Goal: Check status: Check status

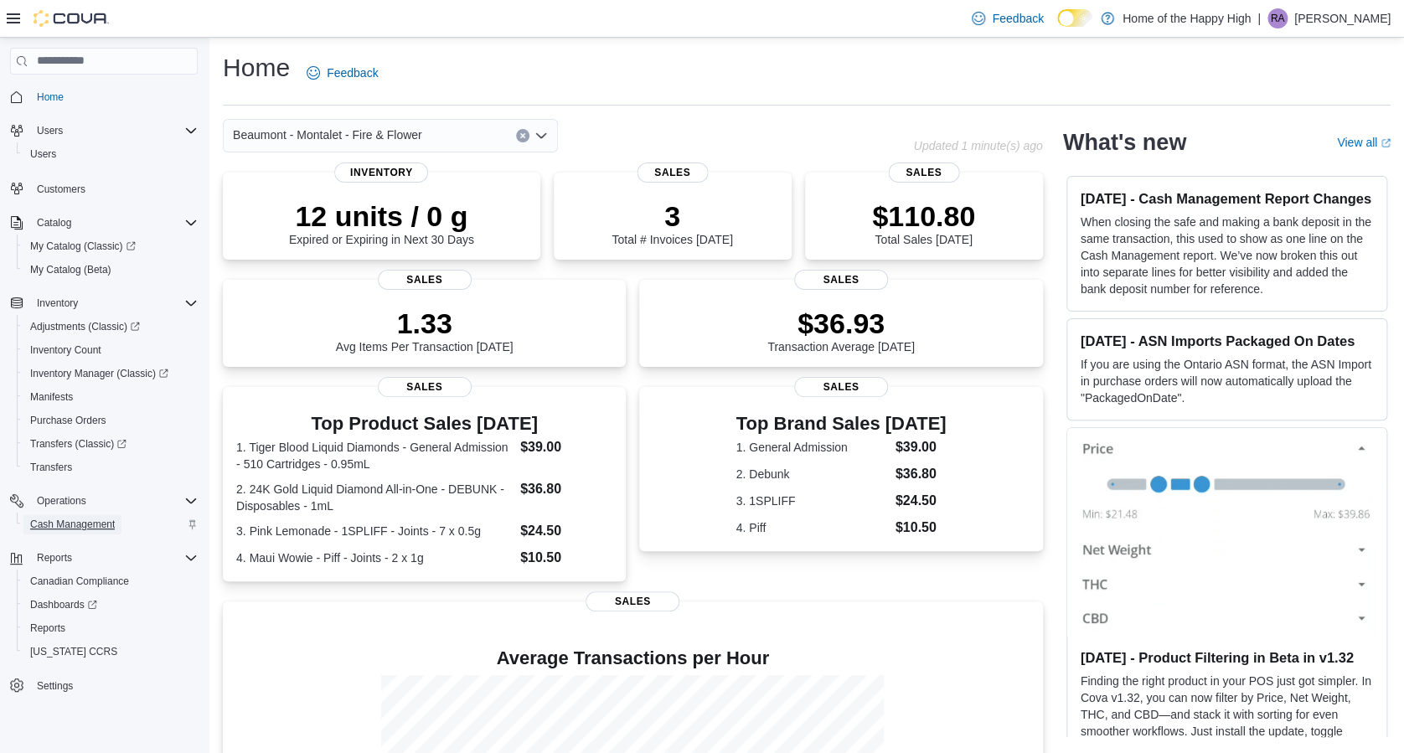
click at [60, 529] on span "Cash Management" at bounding box center [72, 524] width 85 height 13
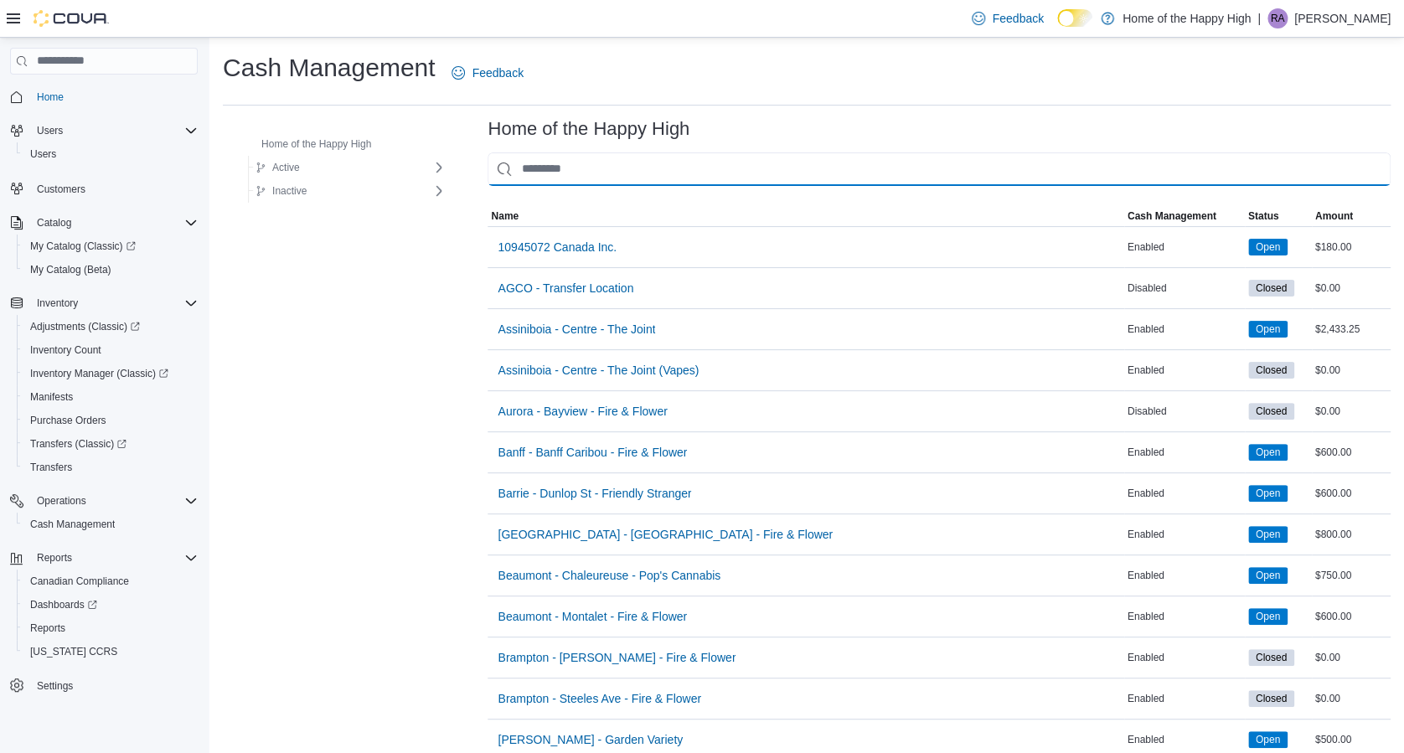
click at [679, 174] on input "This is a search bar. As you type, the results lower in the page will automatic…" at bounding box center [938, 169] width 903 height 34
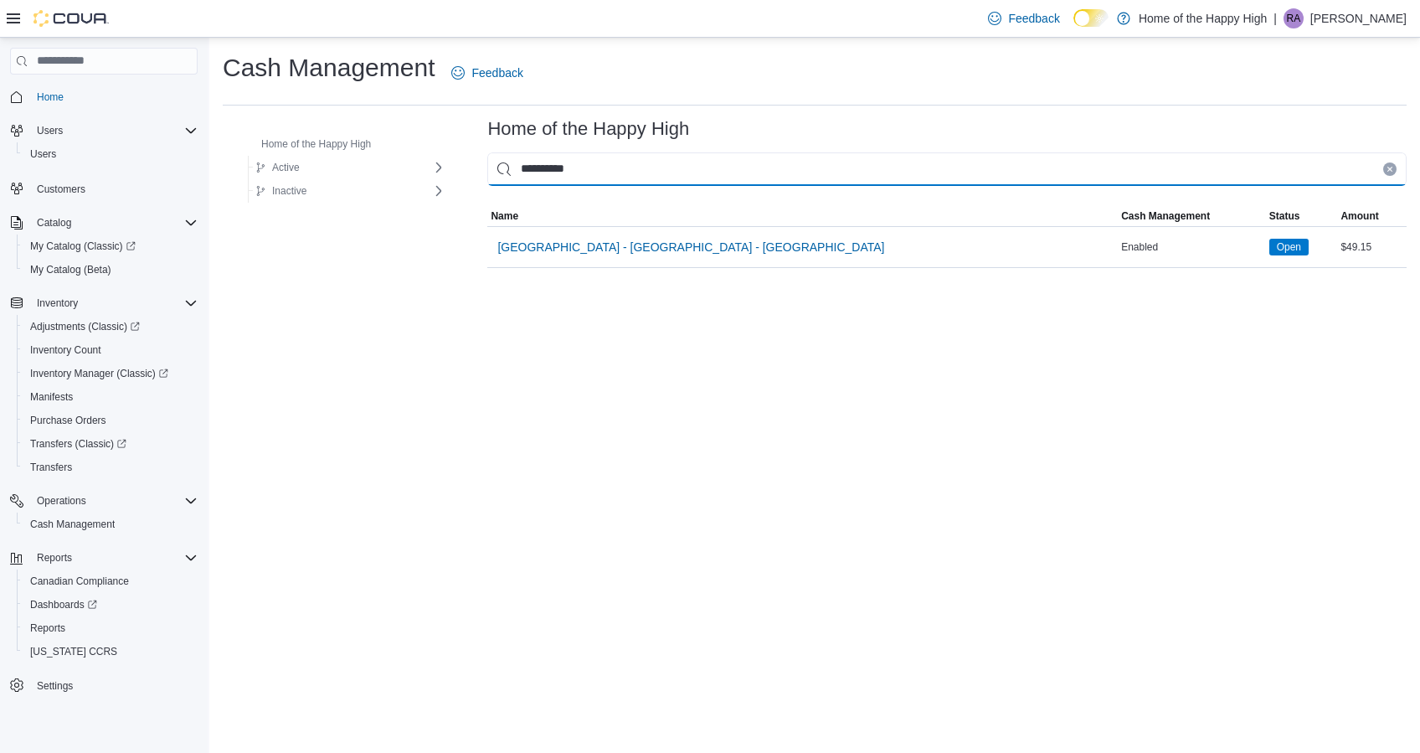
type input "**********"
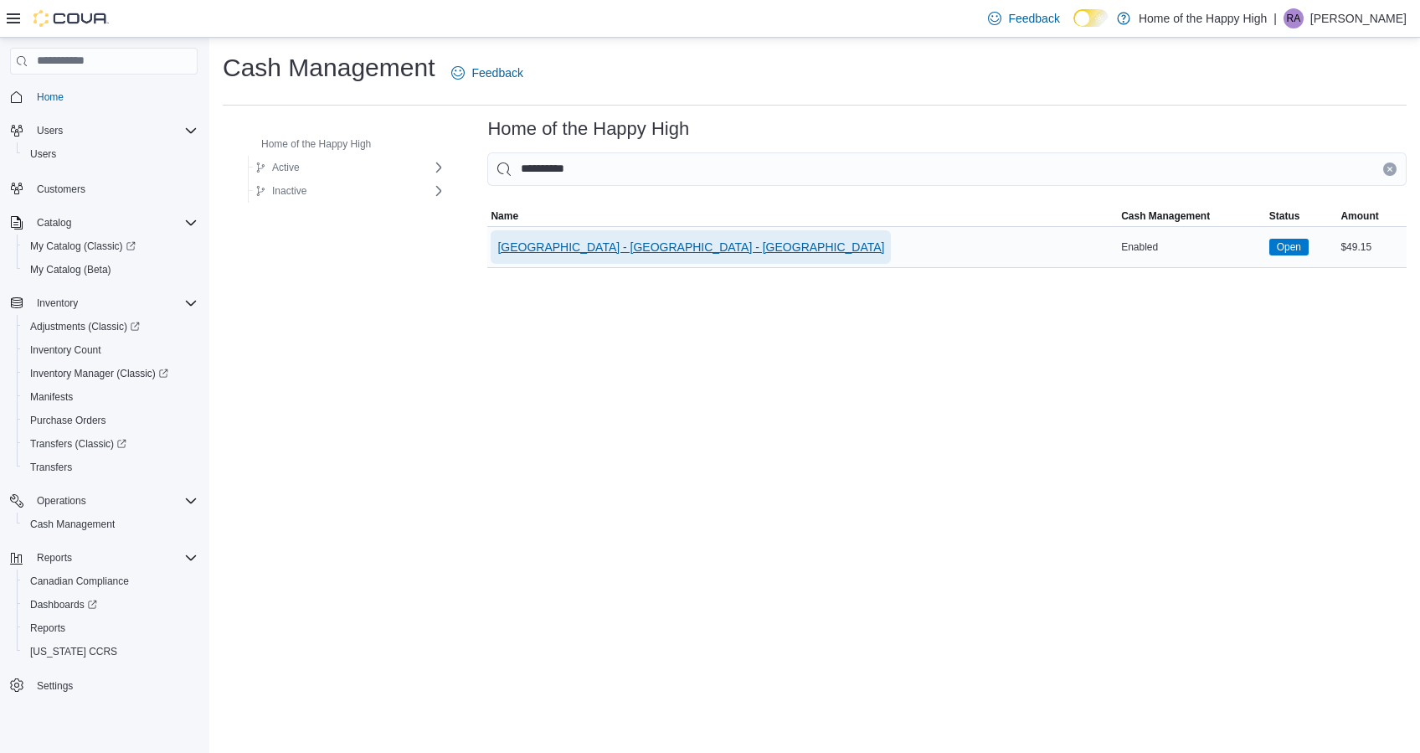
click at [616, 244] on span "[GEOGRAPHIC_DATA] - [GEOGRAPHIC_DATA] - [GEOGRAPHIC_DATA]" at bounding box center [690, 247] width 387 height 17
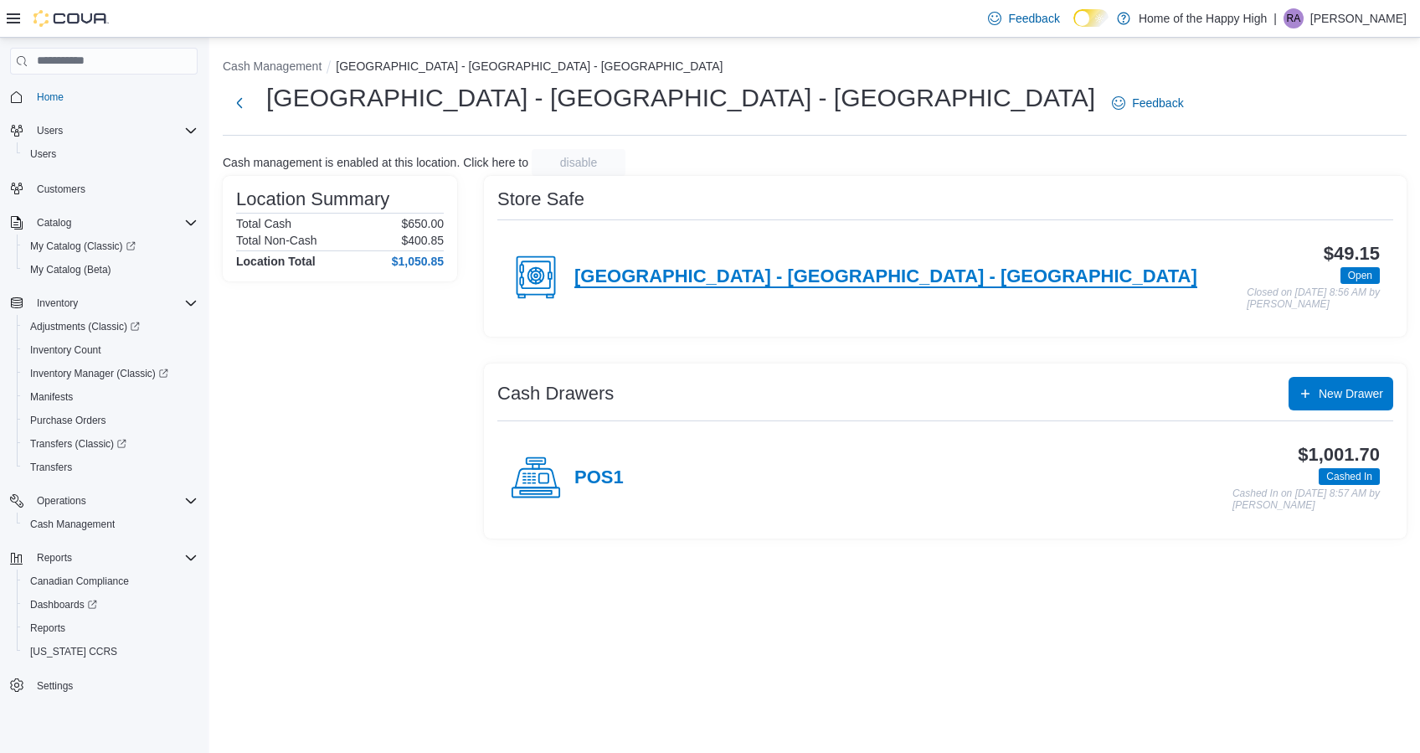
click at [749, 276] on h4 "[GEOGRAPHIC_DATA] - [GEOGRAPHIC_DATA] - [GEOGRAPHIC_DATA]" at bounding box center [886, 277] width 623 height 22
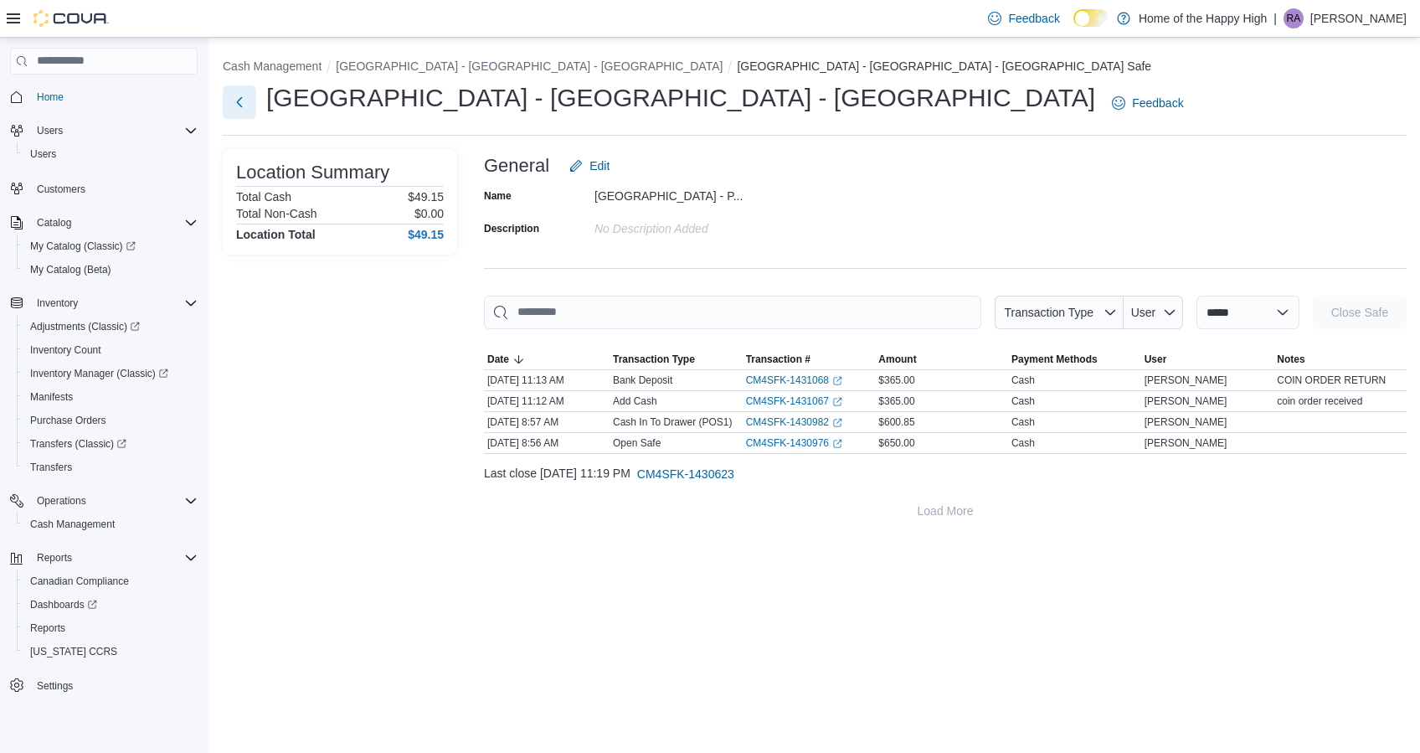
click at [243, 94] on button "Next" at bounding box center [240, 102] width 34 height 34
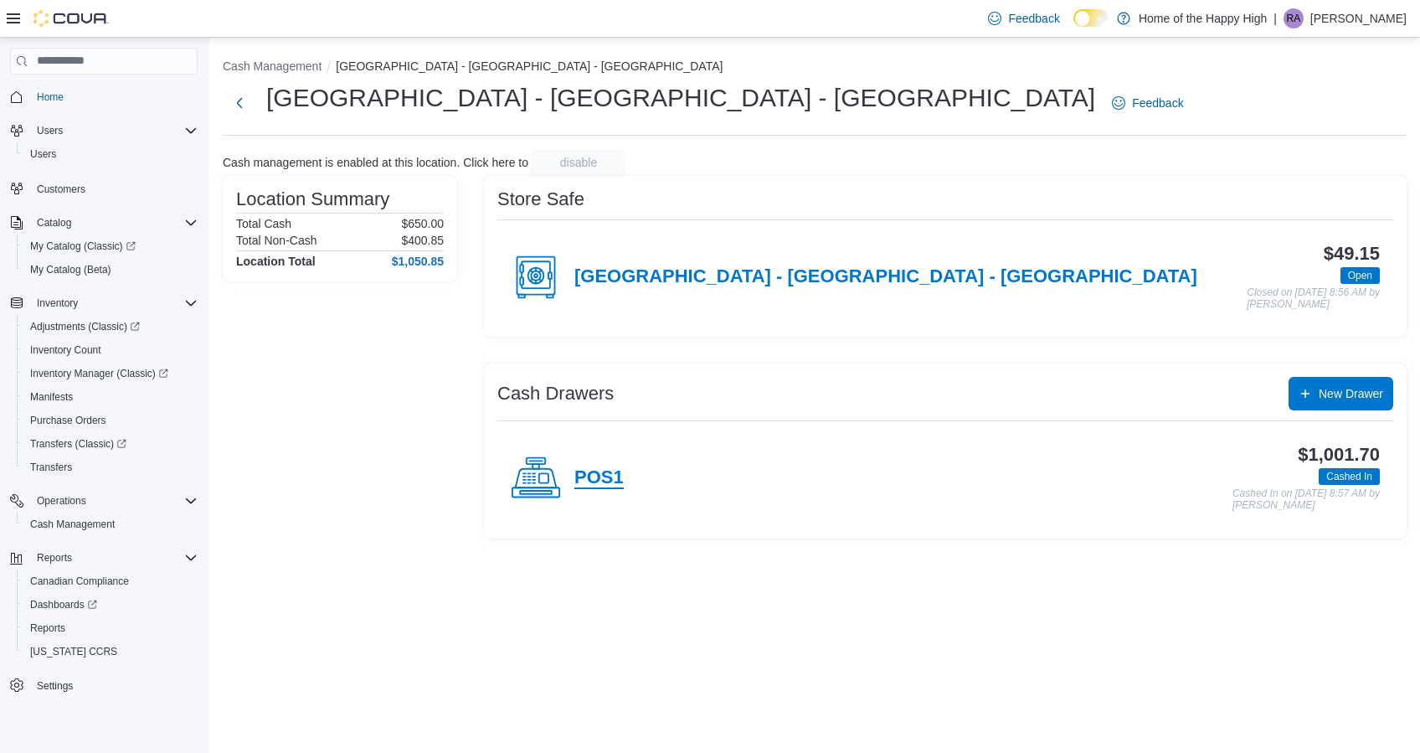
click at [606, 480] on h4 "POS1" at bounding box center [599, 478] width 49 height 22
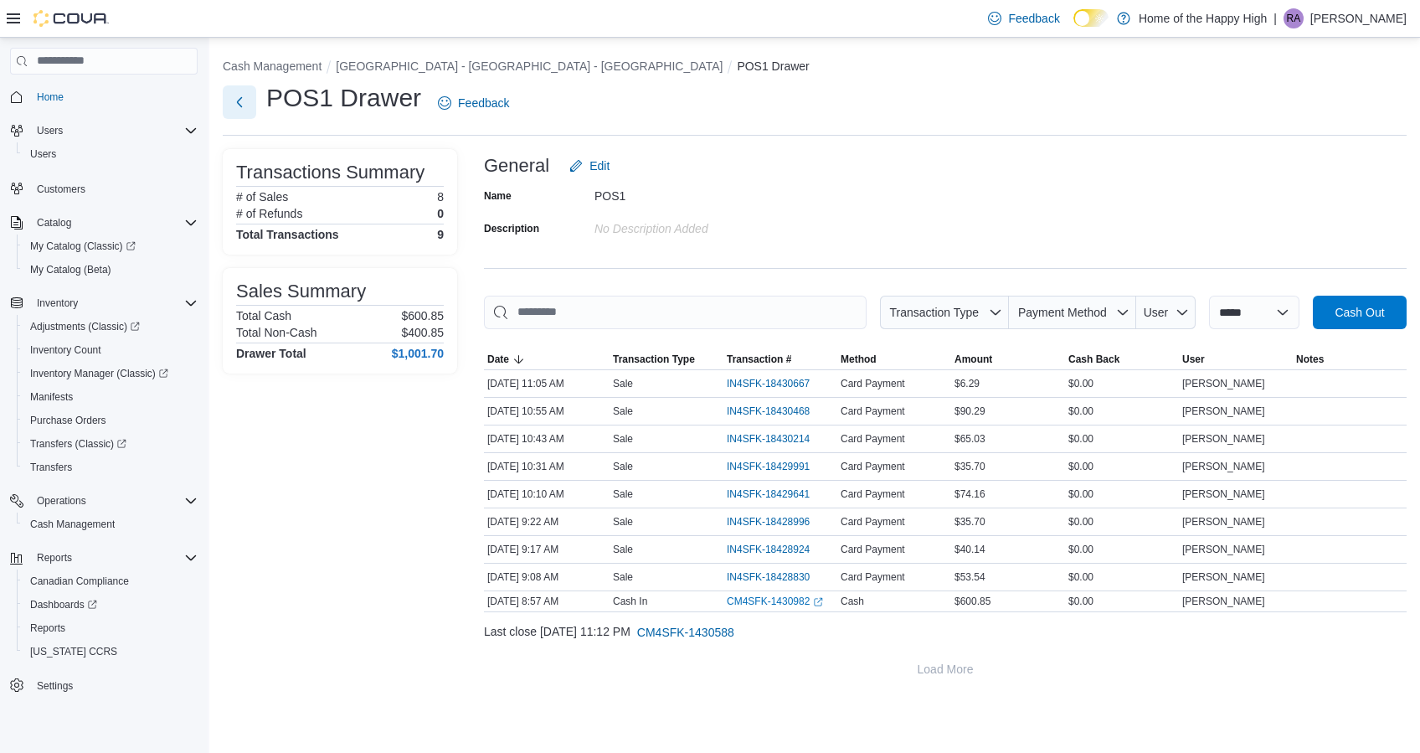
click at [237, 94] on button "Next" at bounding box center [240, 102] width 34 height 34
